Goal: Task Accomplishment & Management: Use online tool/utility

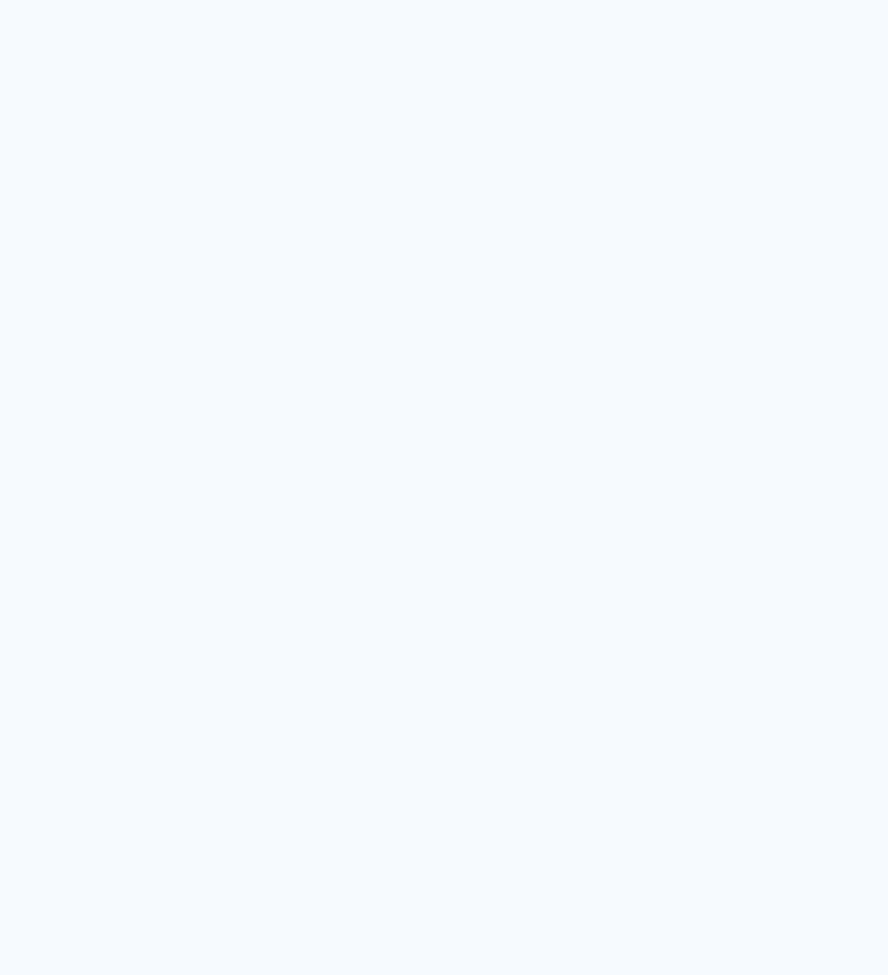
click at [741, 310] on quentale-app at bounding box center [444, 487] width 888 height 975
